Goal: Information Seeking & Learning: Learn about a topic

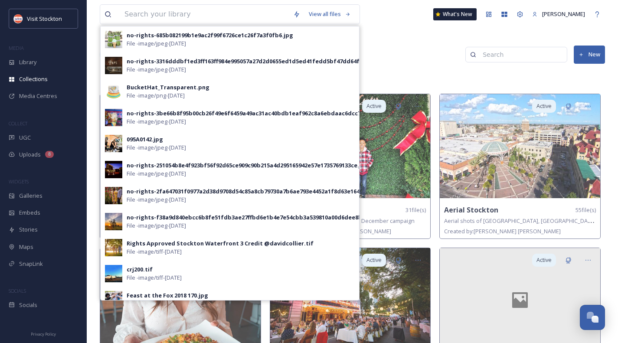
click at [150, 18] on input at bounding box center [204, 14] width 169 height 19
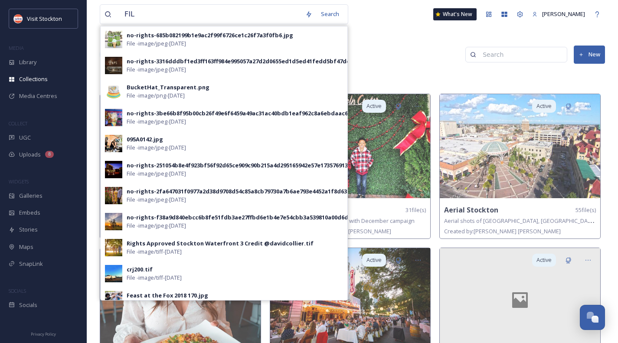
type input "FILM"
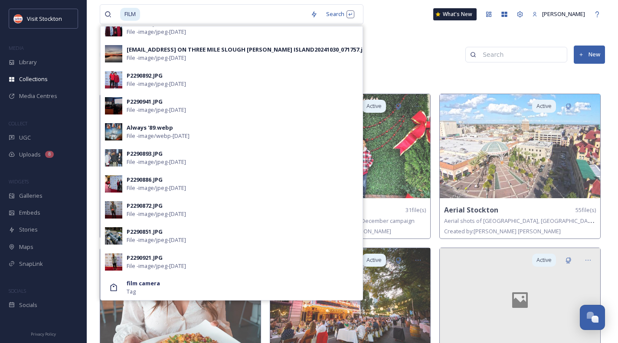
scroll to position [458, 0]
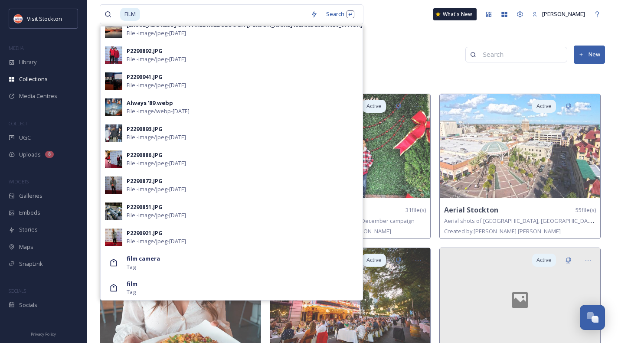
click at [23, 136] on span "UGC" at bounding box center [25, 138] width 12 height 8
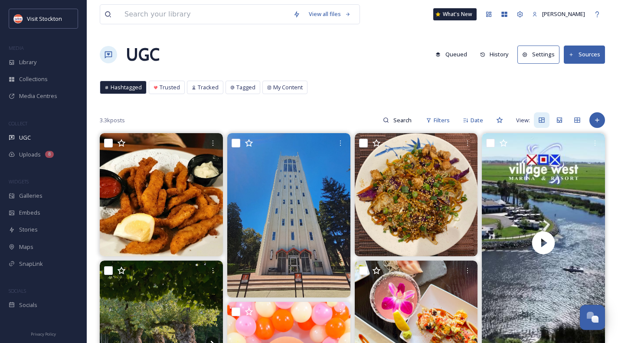
click at [393, 124] on input at bounding box center [403, 119] width 28 height 17
click at [580, 54] on button "Sources" at bounding box center [584, 55] width 41 height 18
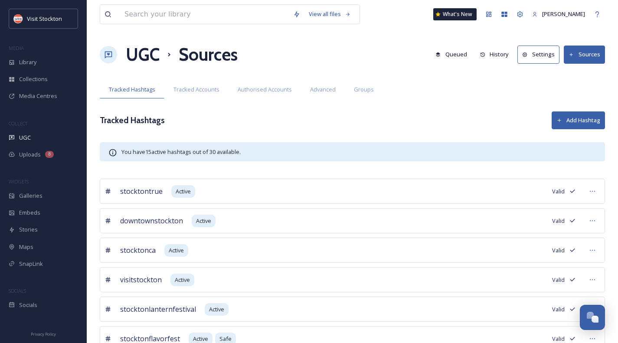
click at [204, 91] on span "Tracked Accounts" at bounding box center [196, 89] width 46 height 8
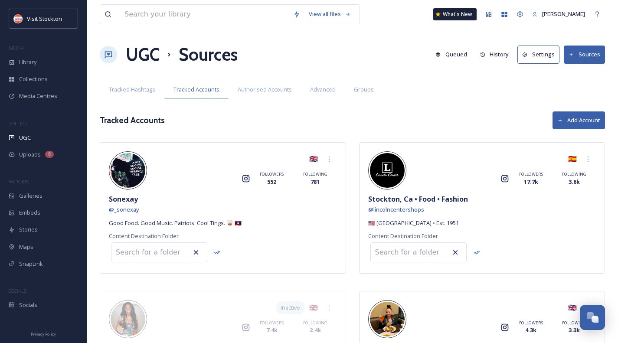
click at [246, 91] on span "Authorised Accounts" at bounding box center [265, 89] width 54 height 8
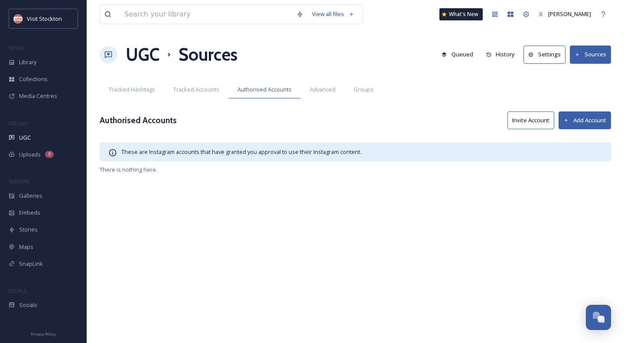
click at [119, 89] on span "Tracked Hashtags" at bounding box center [132, 89] width 46 height 8
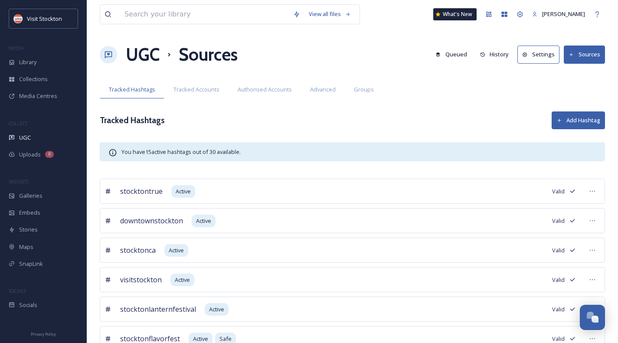
click at [145, 55] on h1 "UGC" at bounding box center [143, 55] width 34 height 26
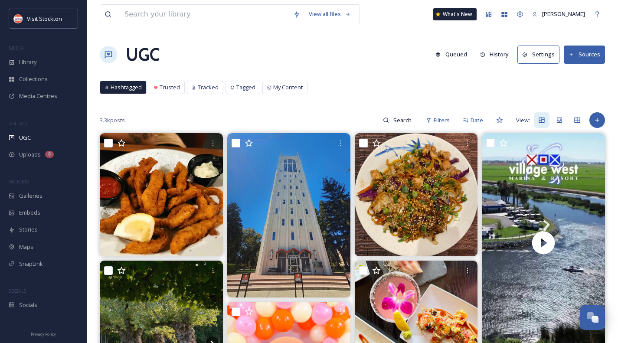
click at [395, 125] on input at bounding box center [403, 119] width 28 height 17
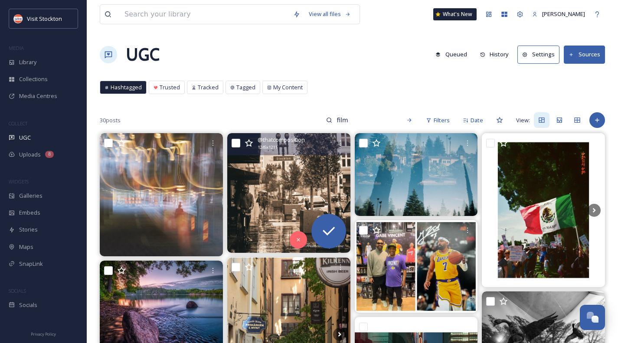
click at [297, 206] on img at bounding box center [288, 193] width 123 height 120
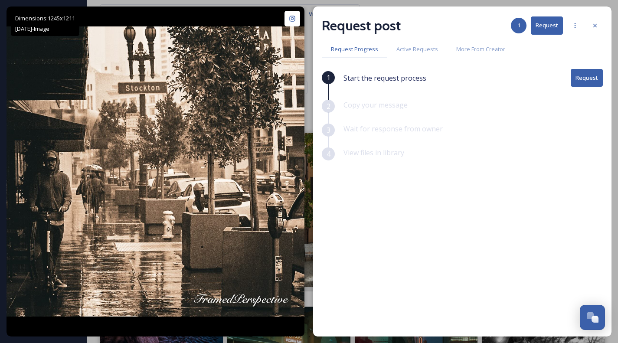
click at [597, 25] on icon at bounding box center [594, 25] width 7 height 7
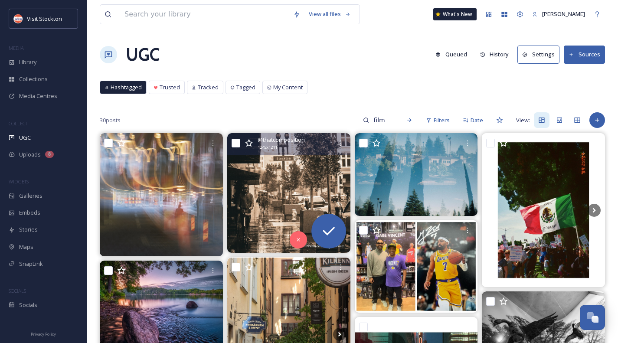
click at [387, 119] on input "film" at bounding box center [383, 119] width 28 height 17
click at [387, 119] on input "film" at bounding box center [364, 119] width 65 height 17
type input "movie"
